Goal: Task Accomplishment & Management: Use online tool/utility

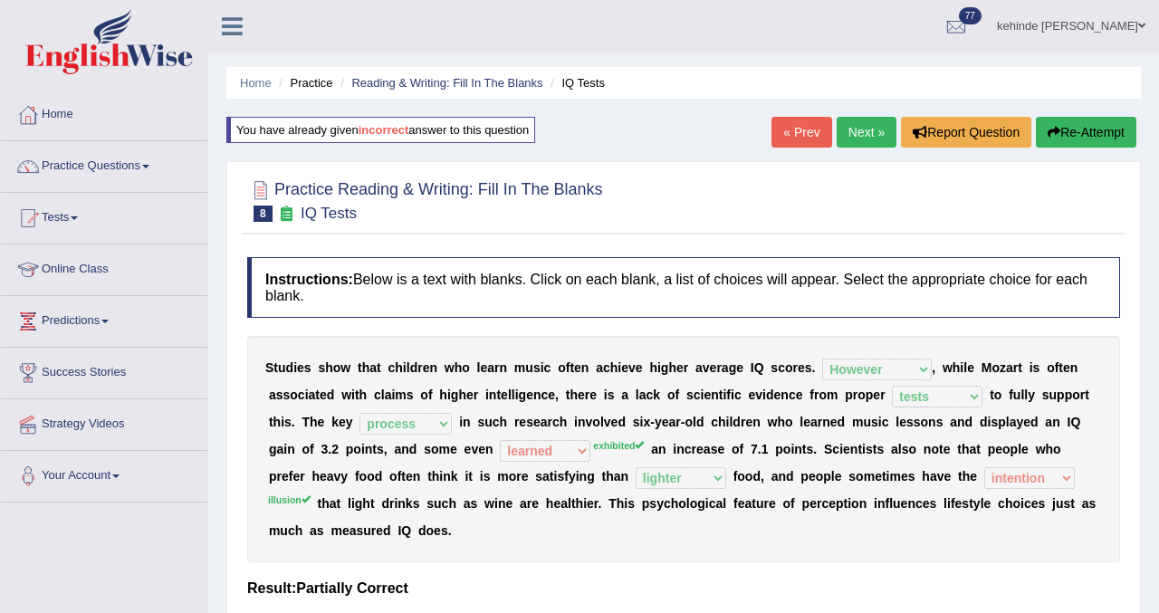
select select "However"
select select "tests"
select select "process"
select select "learned"
select select "lighter"
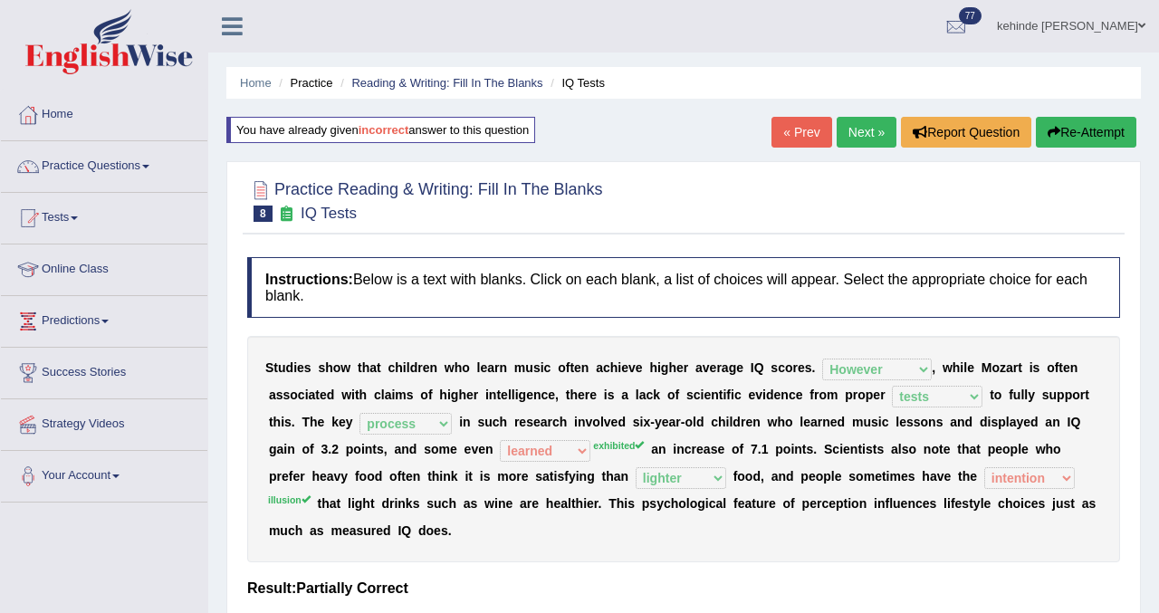
select select "intention"
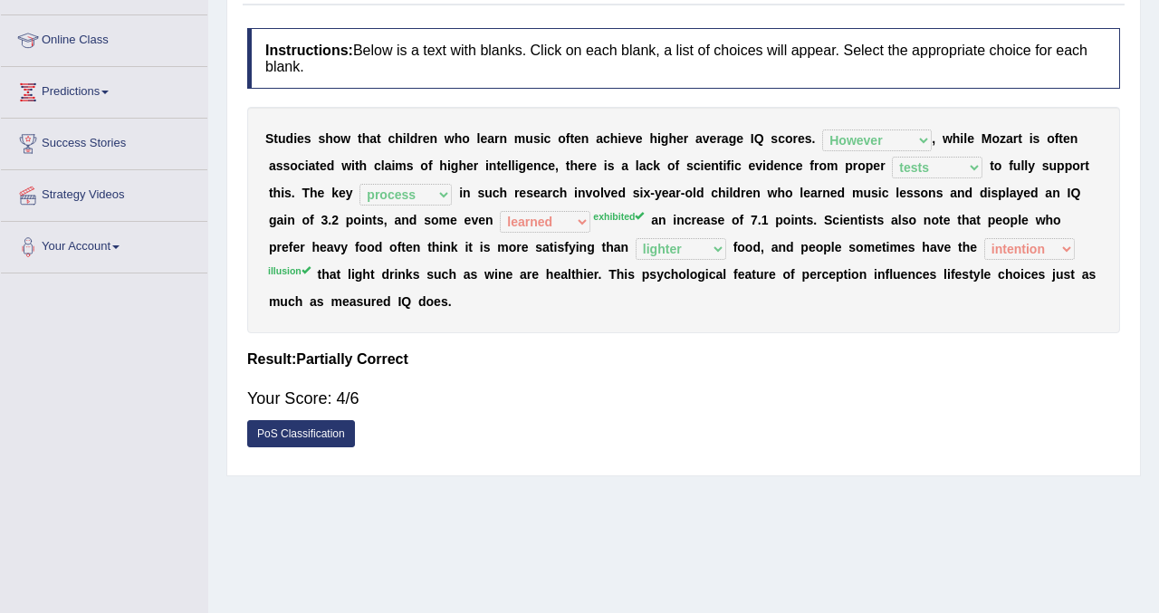
click at [1149, 193] on div "Home Practice Reading & Writing: Fill In The Blanks IQ Tests You have already g…" at bounding box center [683, 223] width 951 height 905
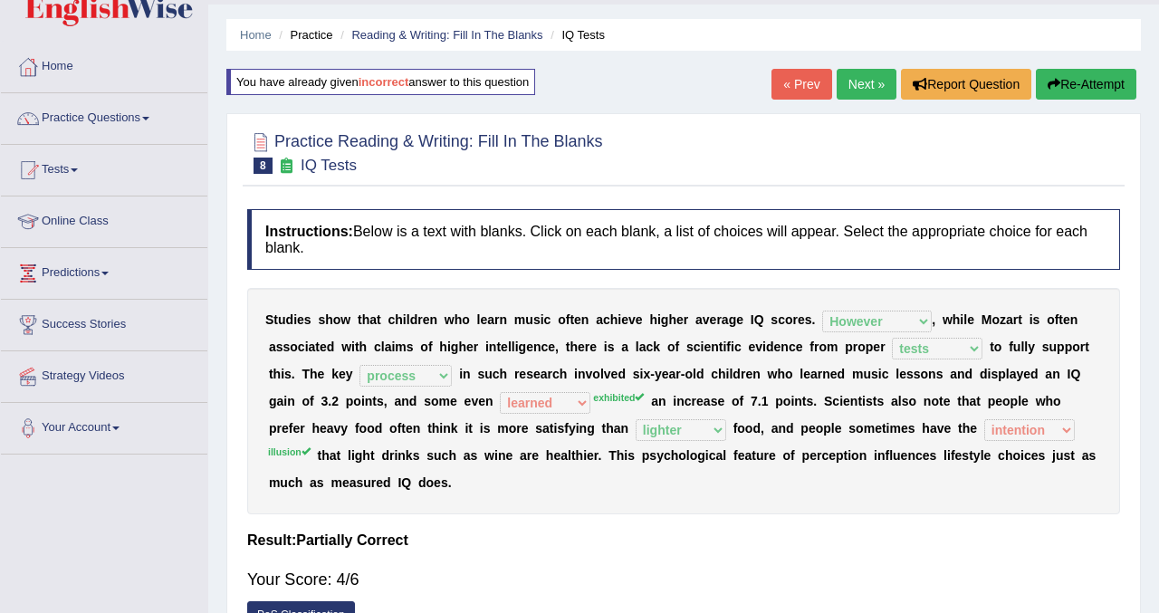
scroll to position [12, 0]
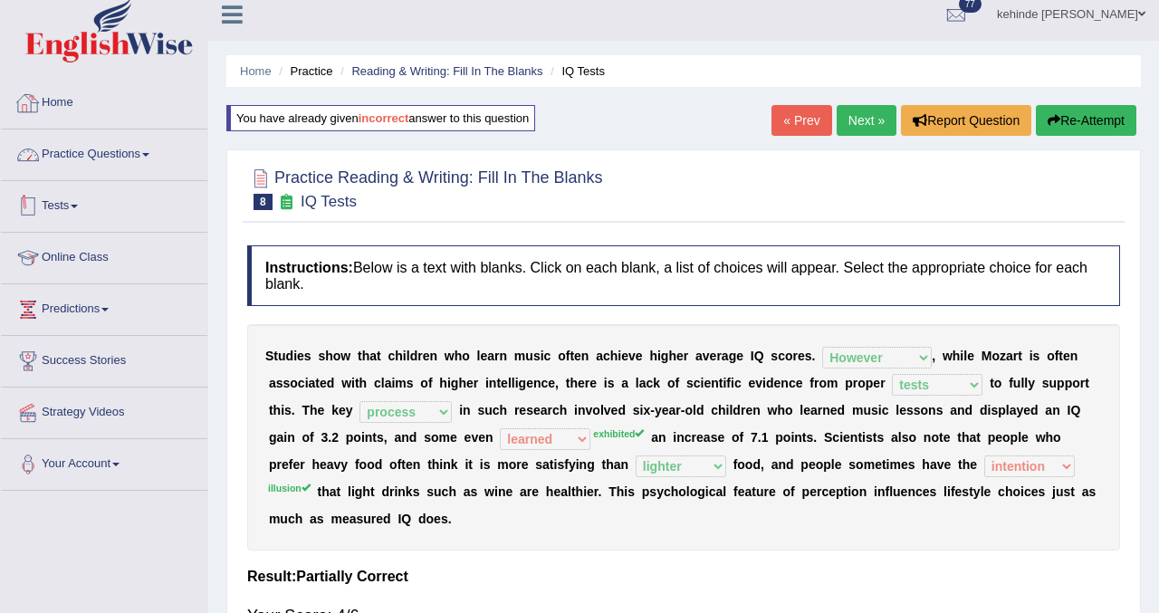
click at [159, 109] on link "Home" at bounding box center [104, 100] width 206 height 45
